Goal: Information Seeking & Learning: Understand process/instructions

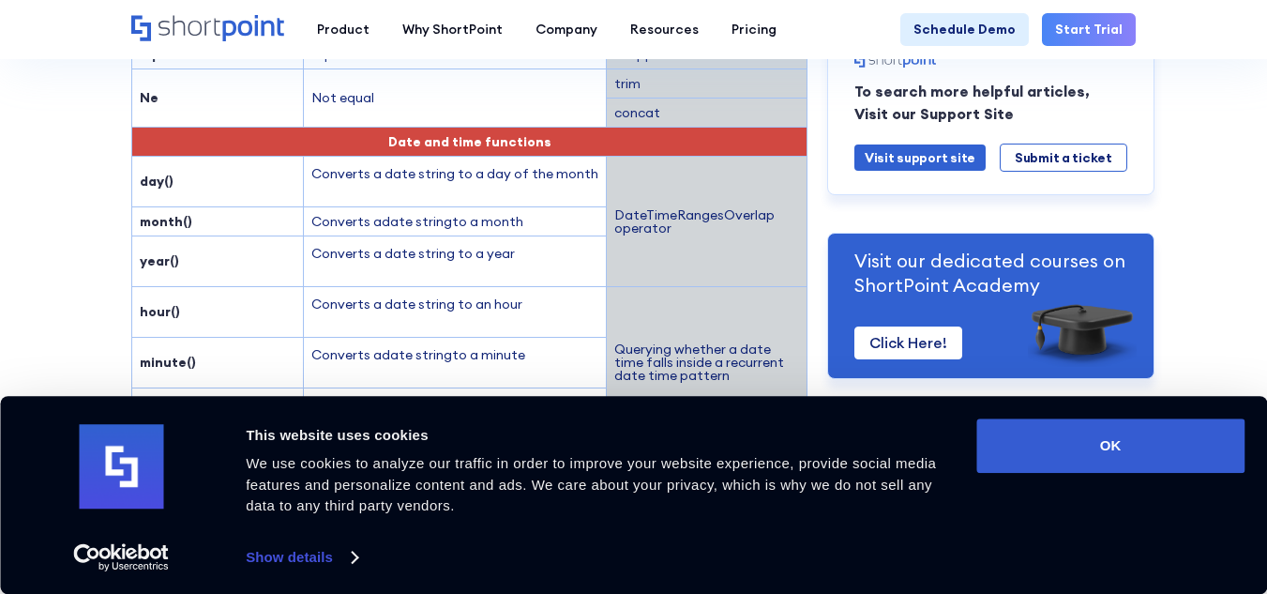
scroll to position [2844, 0]
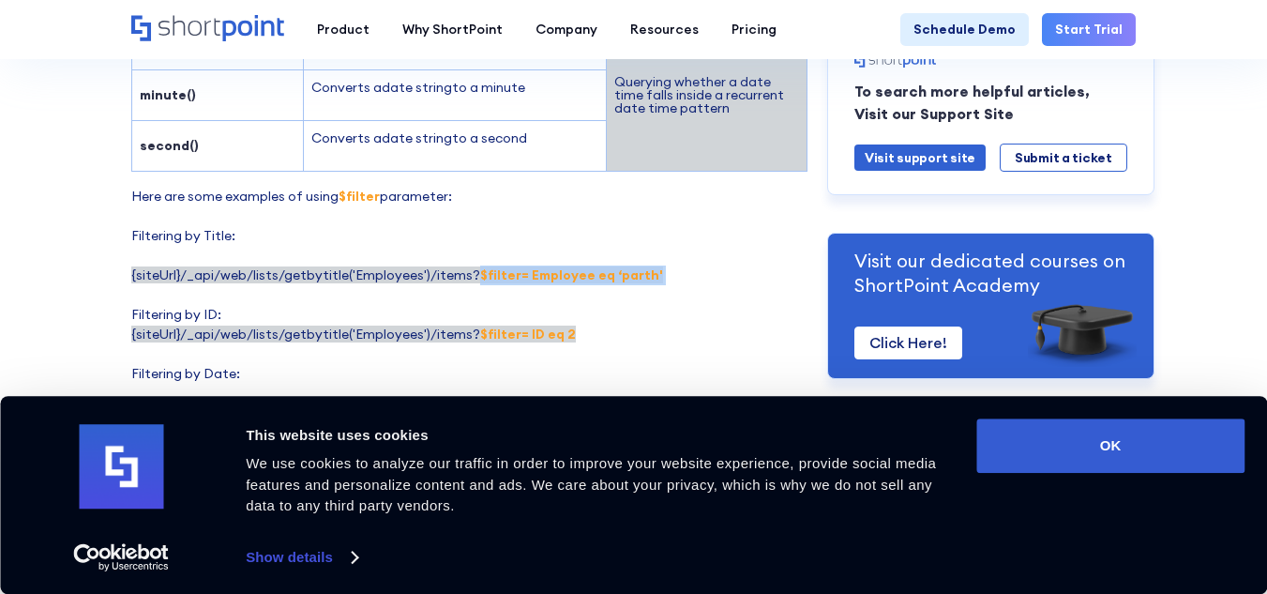
drag, startPoint x: 468, startPoint y: 177, endPoint x: 634, endPoint y: 191, distance: 166.6
click at [634, 191] on p "Here are some examples of using $filter parameter: Filtering by Title: {siteUrl…" at bounding box center [469, 453] width 676 height 532
drag, startPoint x: 464, startPoint y: 174, endPoint x: 634, endPoint y: 175, distance: 169.8
click at [634, 266] on span "{siteUrl}/_api/web/lists/getbytitle('Employees')/items? $filter= Employee eq ‘[…" at bounding box center [397, 274] width 532 height 17
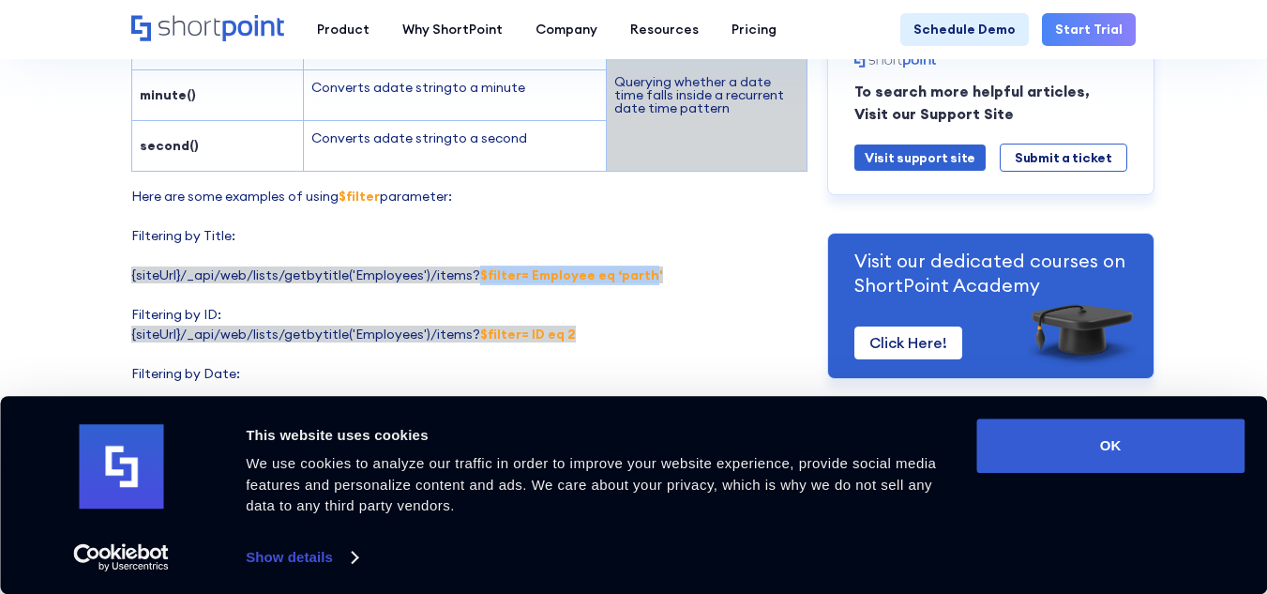
click at [634, 266] on strong "$filter= Employee eq ‘parth'" at bounding box center [571, 274] width 183 height 17
click at [523, 404] on strong "$filter=Start_x0020_Date le datetime'[DATE]T09:59:32Z'" at bounding box center [400, 422] width 538 height 37
drag, startPoint x: 465, startPoint y: 235, endPoint x: 576, endPoint y: 244, distance: 111.1
click at [576, 244] on p "Here are some examples of using $filter parameter: Filtering by Title: {siteUrl…" at bounding box center [469, 453] width 676 height 532
copy strong "$filter= ID eq 2"
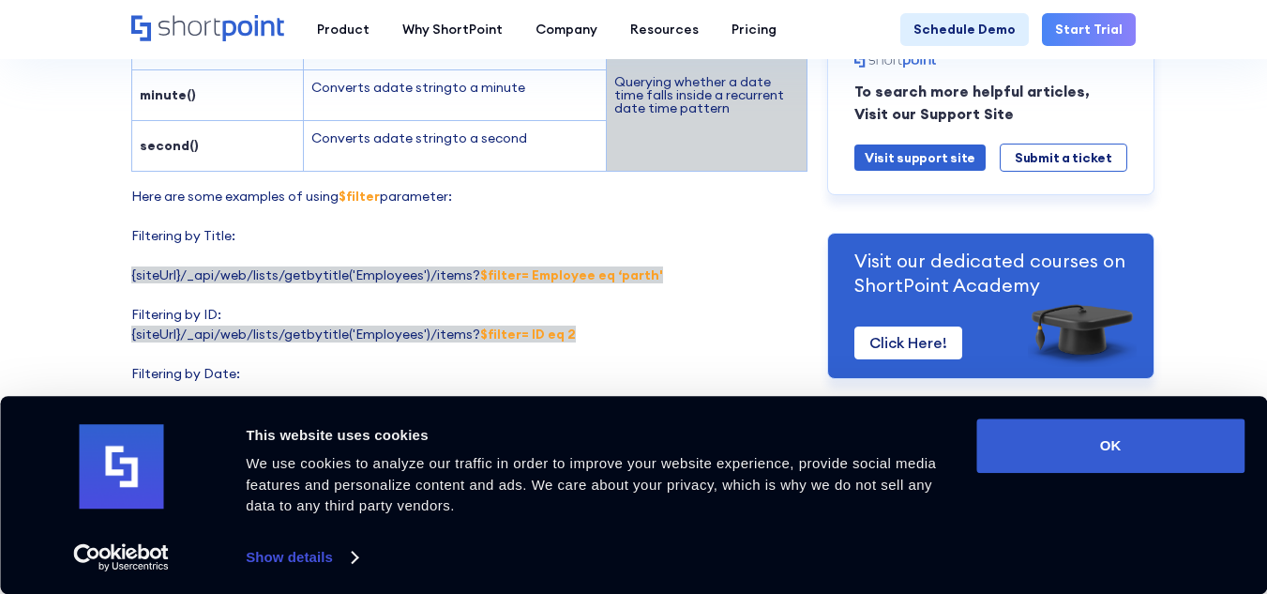
click at [674, 225] on p "Here are some examples of using $filter parameter: Filtering by Title: {siteUrl…" at bounding box center [469, 453] width 676 height 532
click at [470, 187] on p "Here are some examples of using $filter parameter: Filtering by Title: {siteUrl…" at bounding box center [469, 453] width 676 height 532
